Goal: Navigation & Orientation: Find specific page/section

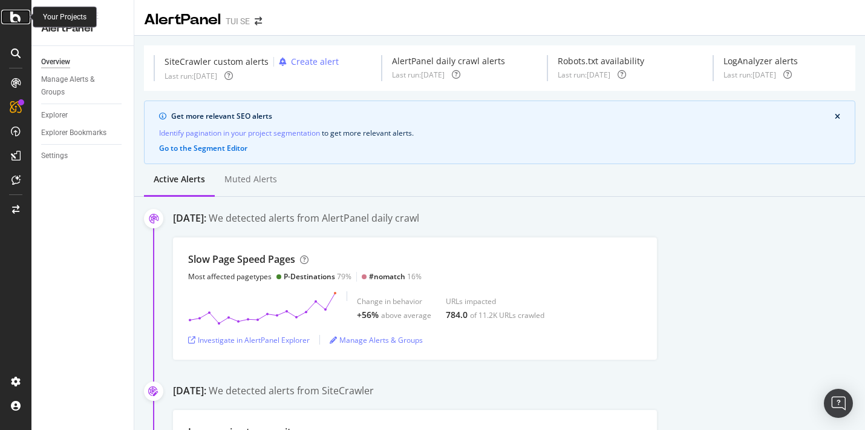
click at [13, 21] on icon at bounding box center [15, 17] width 11 height 15
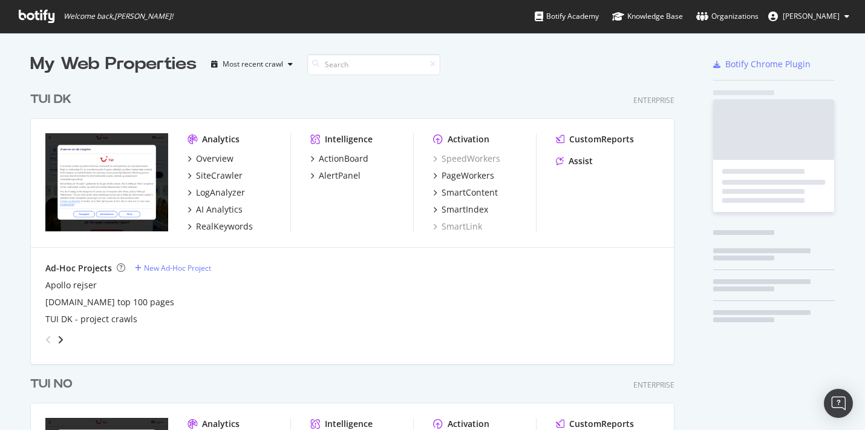
scroll to position [1138, 654]
